Goal: Obtain resource: Download file/media

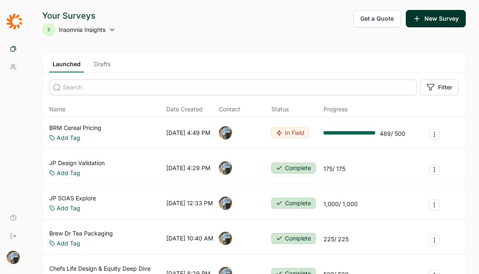
click at [80, 126] on link "BRM Cereal Pricing" at bounding box center [75, 128] width 52 height 8
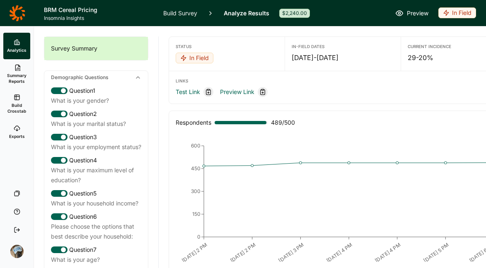
click at [17, 96] on icon at bounding box center [17, 97] width 7 height 7
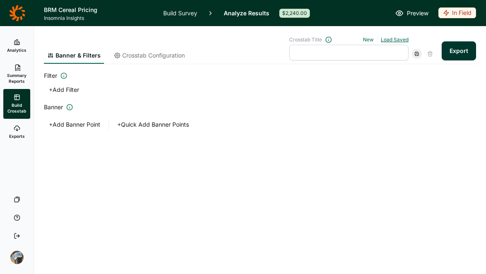
click at [394, 38] on link "Load Saved" at bounding box center [394, 39] width 28 height 6
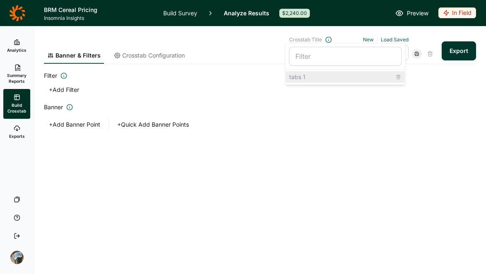
click at [320, 78] on div "tabs 1" at bounding box center [345, 77] width 119 height 12
type input "tabs 1"
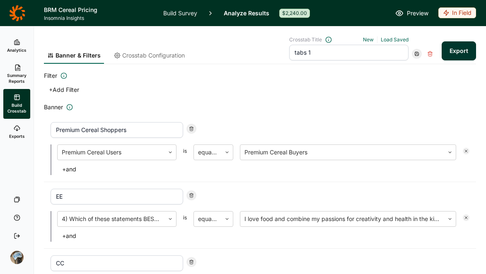
click at [64, 87] on button "+ Add Filter" at bounding box center [64, 90] width 40 height 12
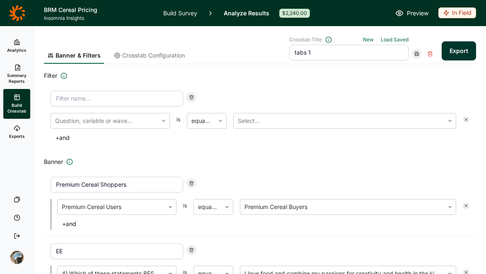
click at [110, 96] on input at bounding box center [116, 99] width 132 height 16
type input "age"
click at [114, 123] on div at bounding box center [104, 121] width 99 height 12
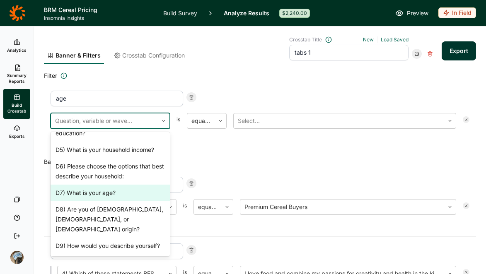
scroll to position [80, 0]
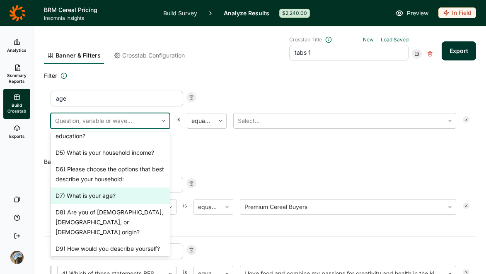
click at [113, 192] on div "D7) What is your age?" at bounding box center [109, 195] width 119 height 17
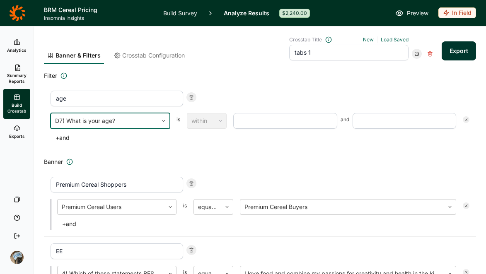
click at [300, 121] on input "number" at bounding box center [285, 121] width 104 height 16
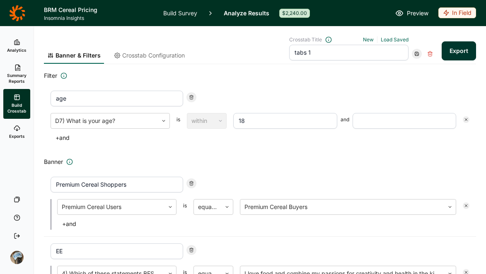
type input "18"
type input "65"
click at [346, 146] on div "age D7) What is your age? is within 18 and 65 + and" at bounding box center [260, 117] width 432 height 66
click at [265, 162] on h2 "Banner" at bounding box center [260, 162] width 432 height 10
click at [445, 52] on button "Export" at bounding box center [458, 50] width 34 height 19
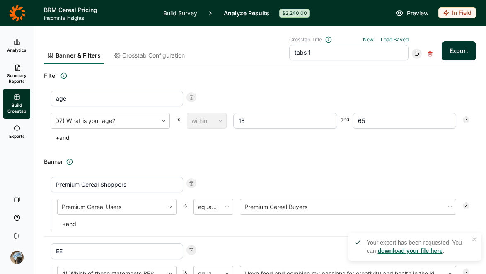
click at [398, 249] on link "download your file here" at bounding box center [409, 251] width 65 height 7
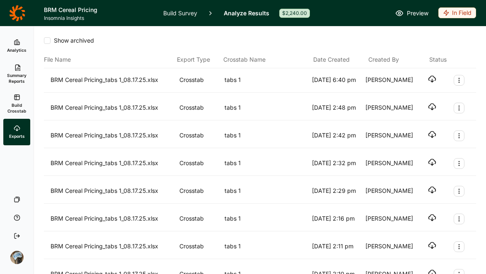
click at [428, 76] on icon "button" at bounding box center [432, 79] width 8 height 8
